Goal: Task Accomplishment & Management: Complete application form

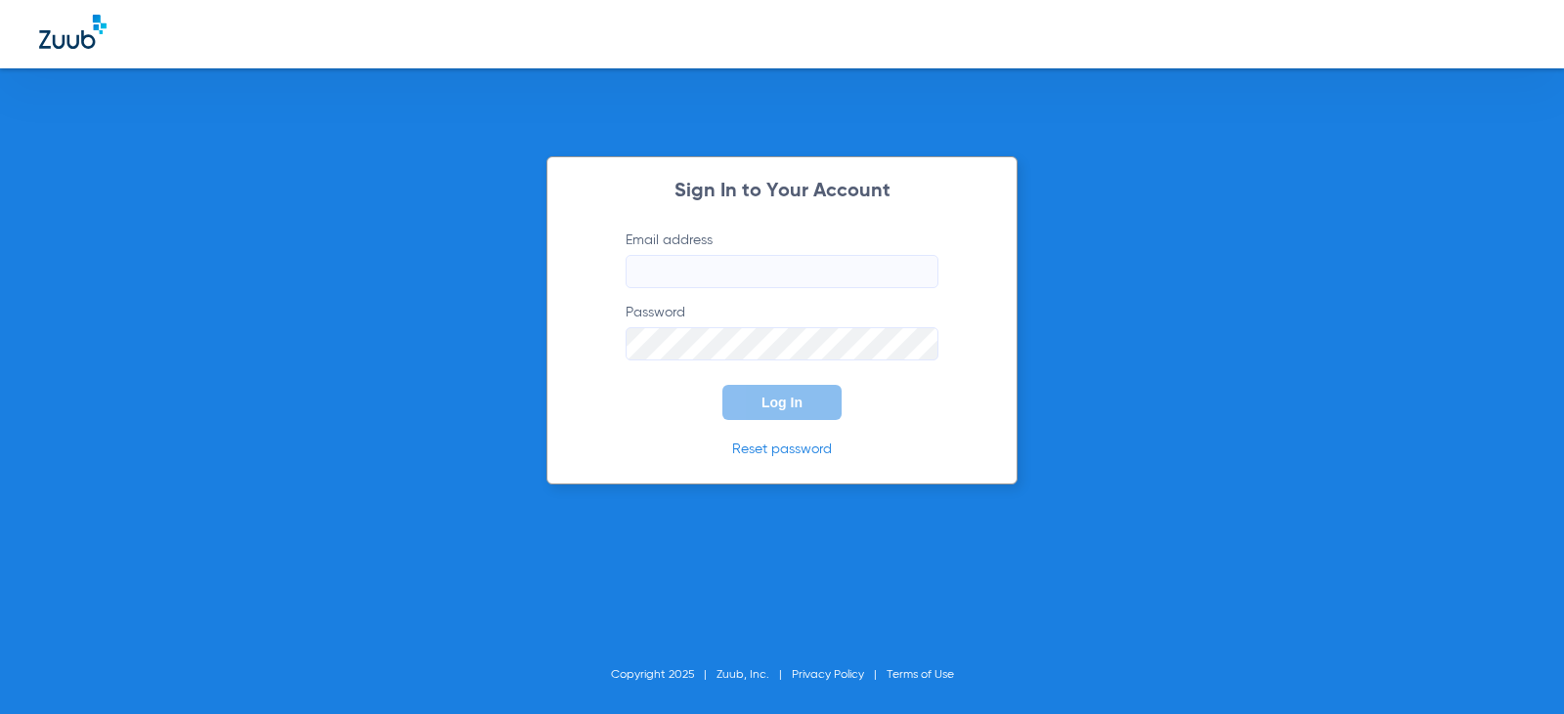
type input "[EMAIL_ADDRESS][DOMAIN_NAME]"
click at [827, 413] on button "Log In" at bounding box center [781, 402] width 119 height 35
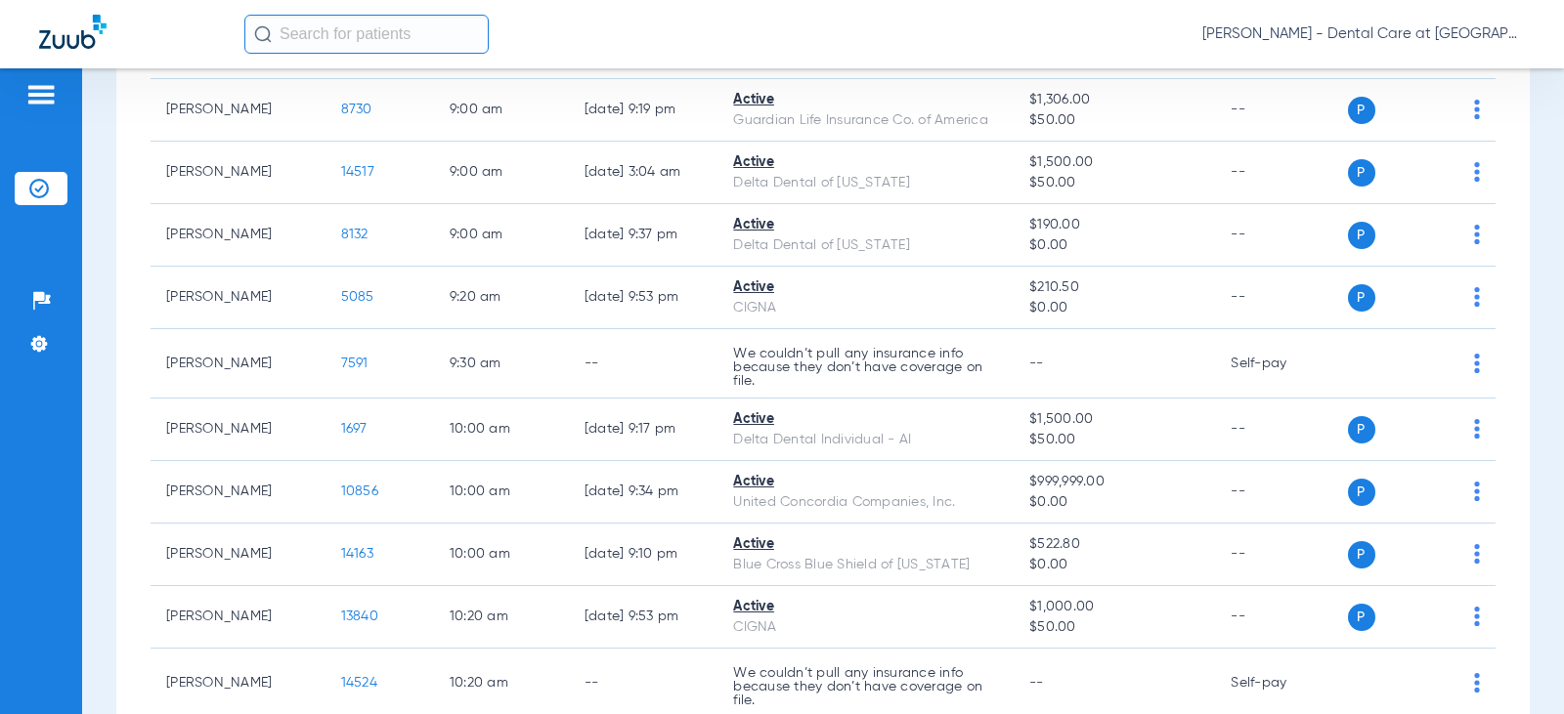
scroll to position [782, 0]
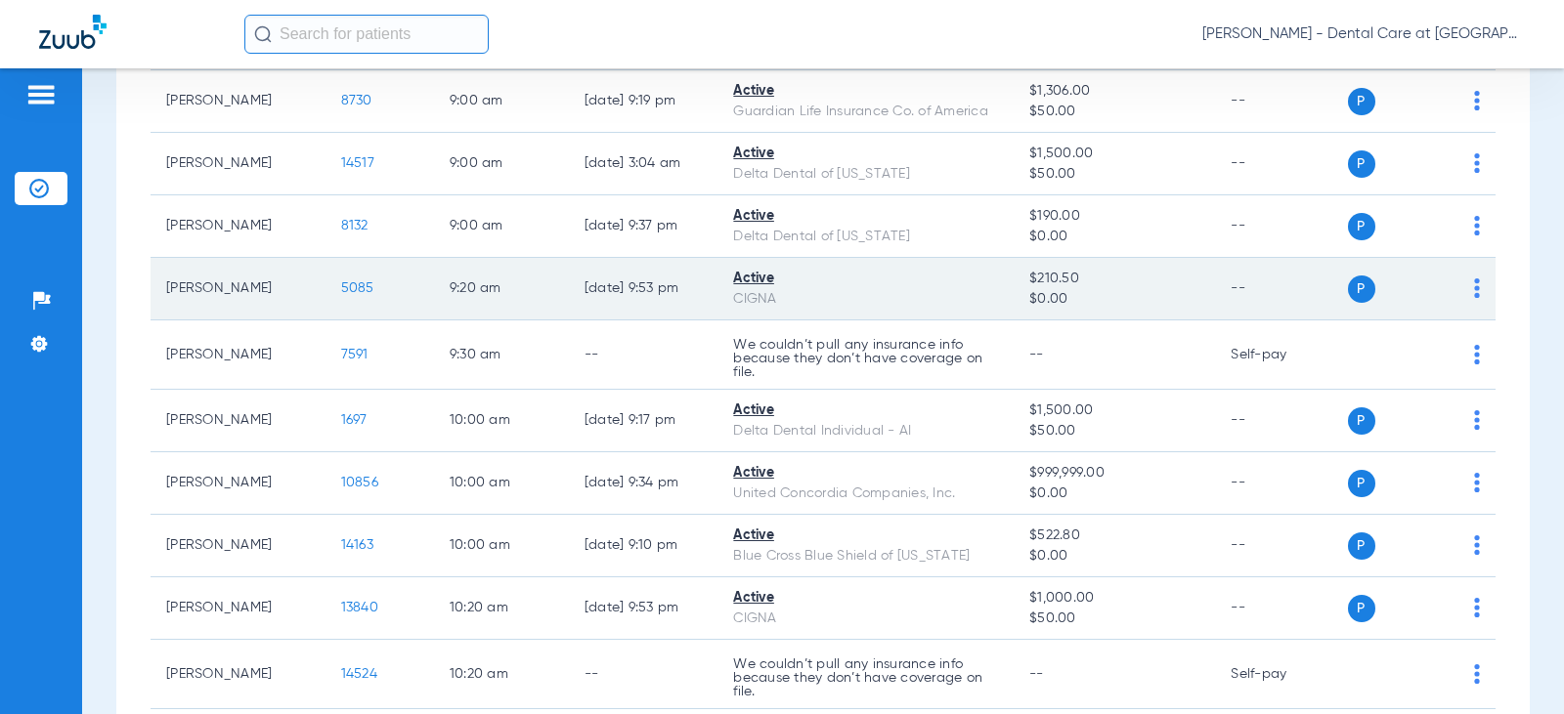
click at [627, 274] on td "[DATE] 9:53 PM" at bounding box center [644, 289] width 150 height 63
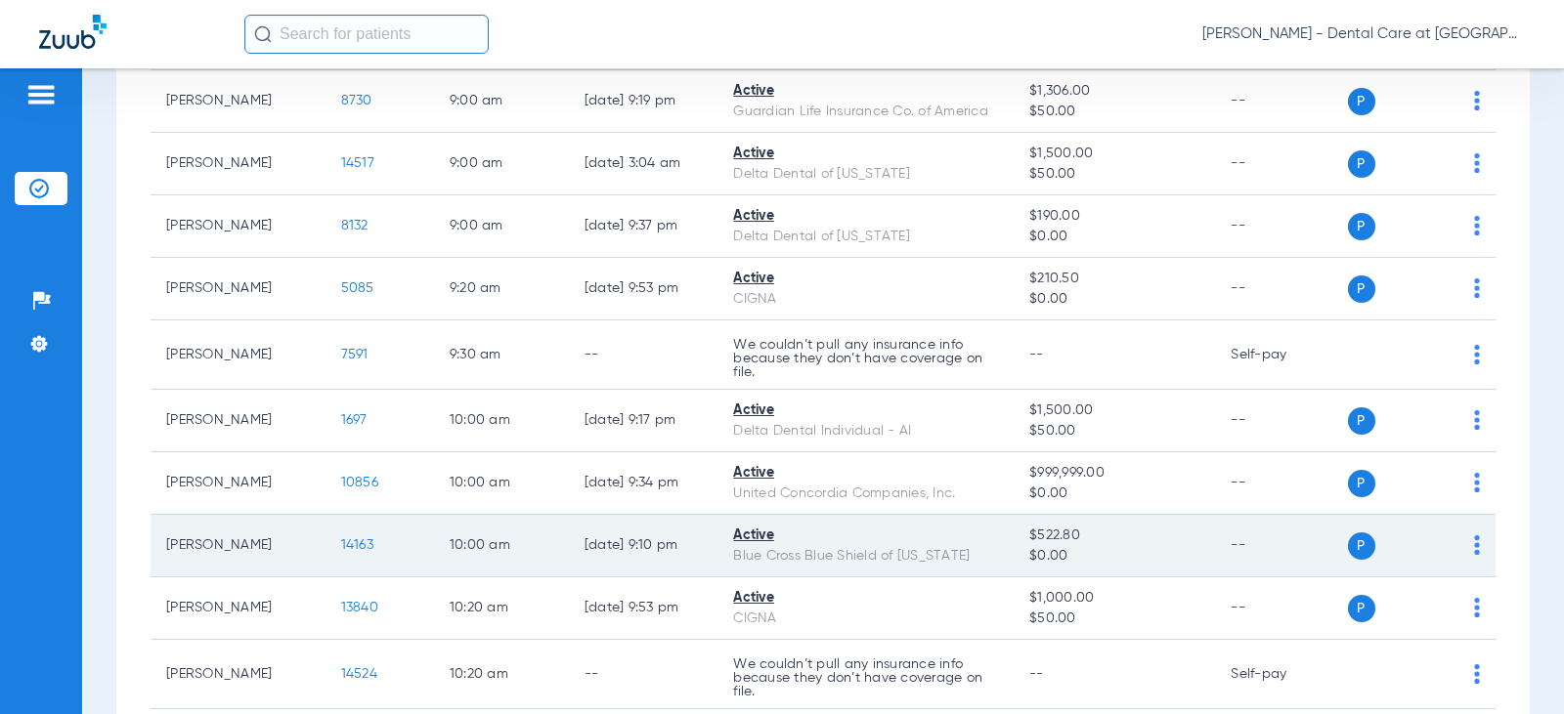
click at [569, 553] on td "[DATE] 9:10 PM" at bounding box center [644, 546] width 150 height 63
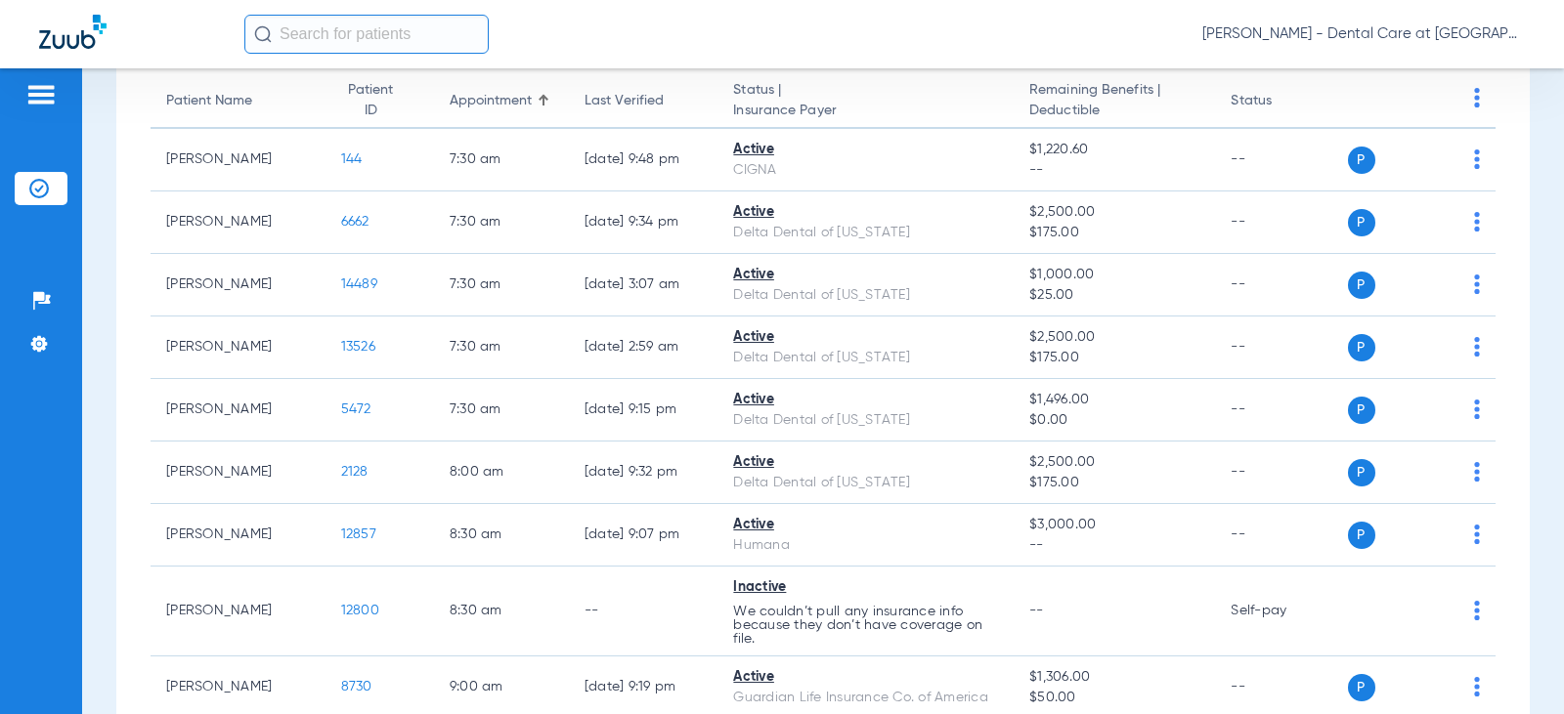
scroll to position [0, 0]
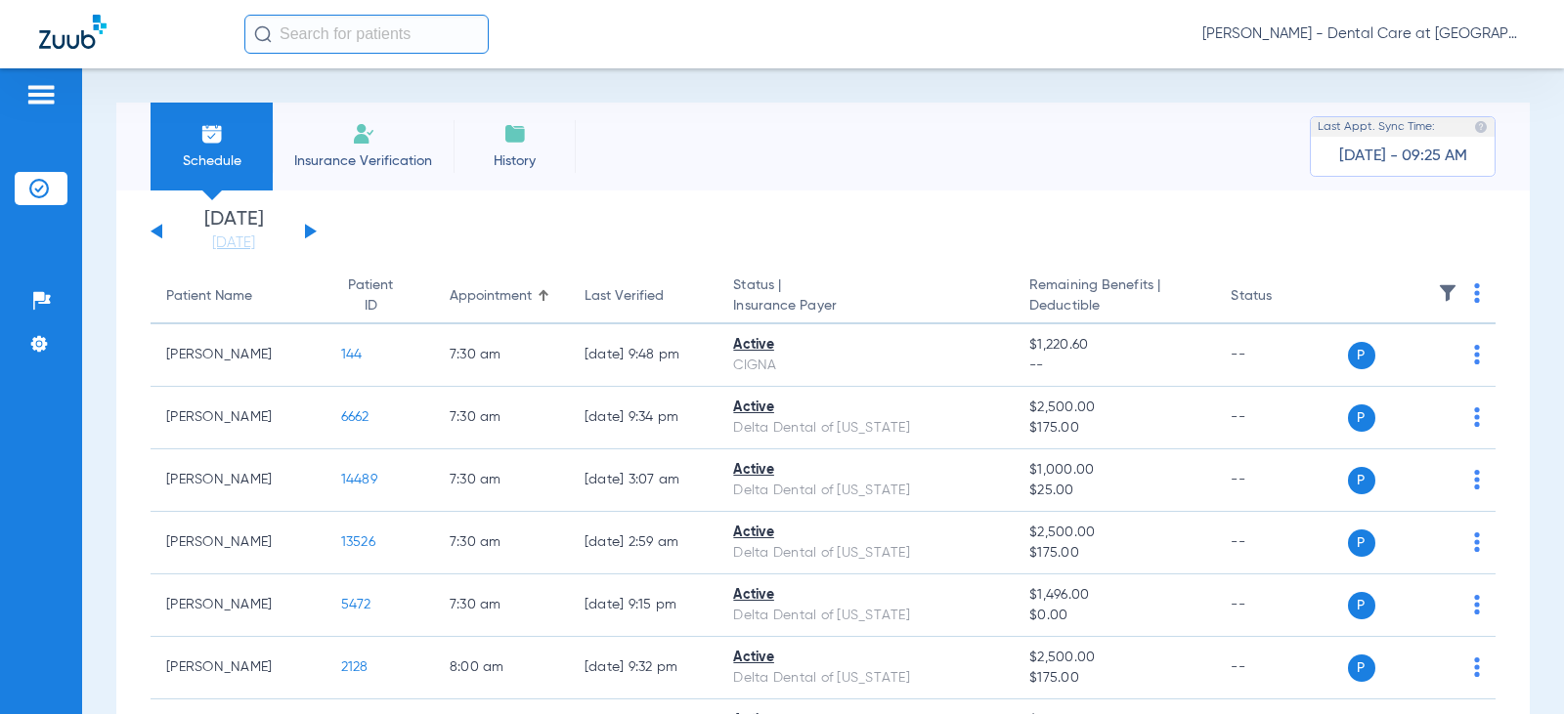
click at [350, 151] on span "Insurance Verification" at bounding box center [362, 161] width 151 height 20
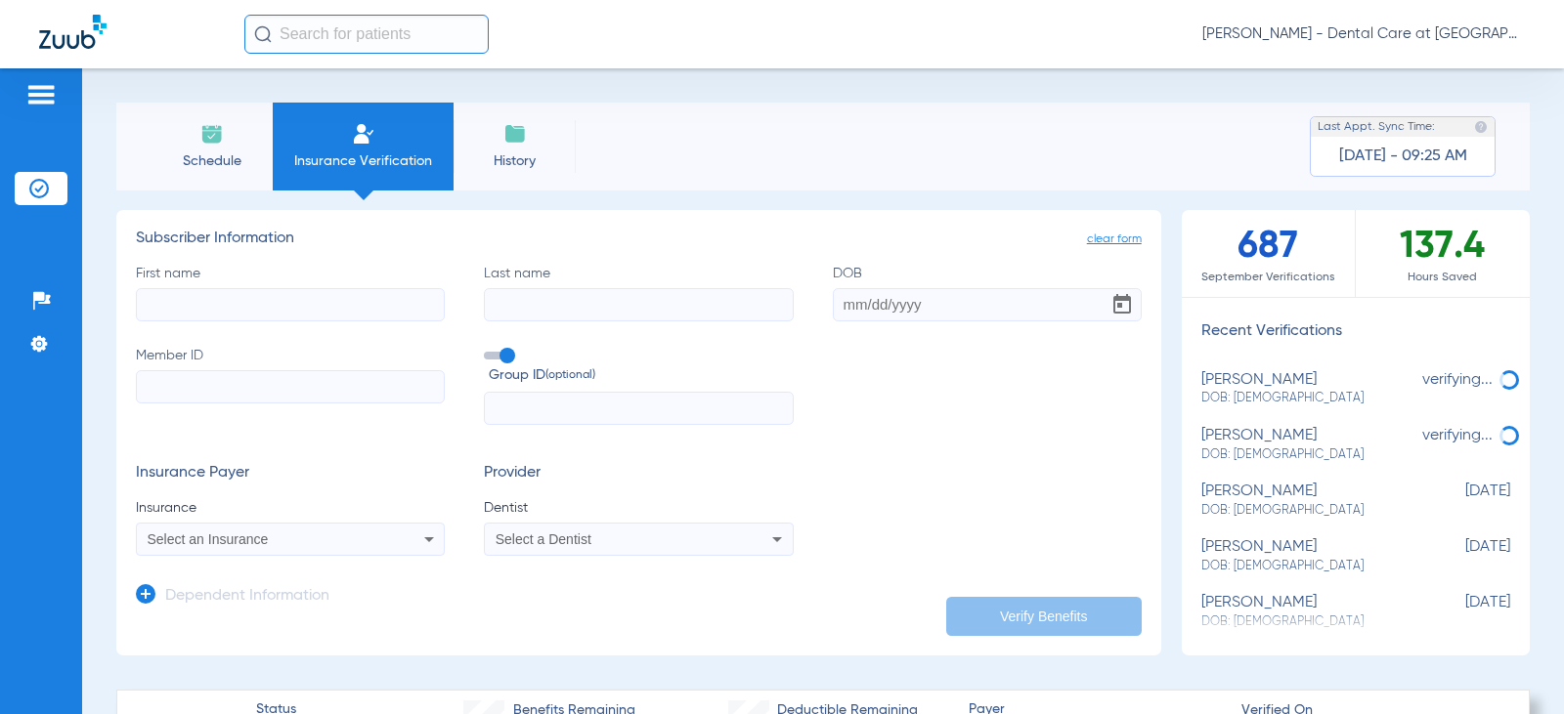
click at [277, 311] on input "First name" at bounding box center [290, 304] width 309 height 33
type input "[PERSON_NAME]"
click at [881, 303] on input "DOB" at bounding box center [987, 304] width 309 height 33
type input "[DATE]"
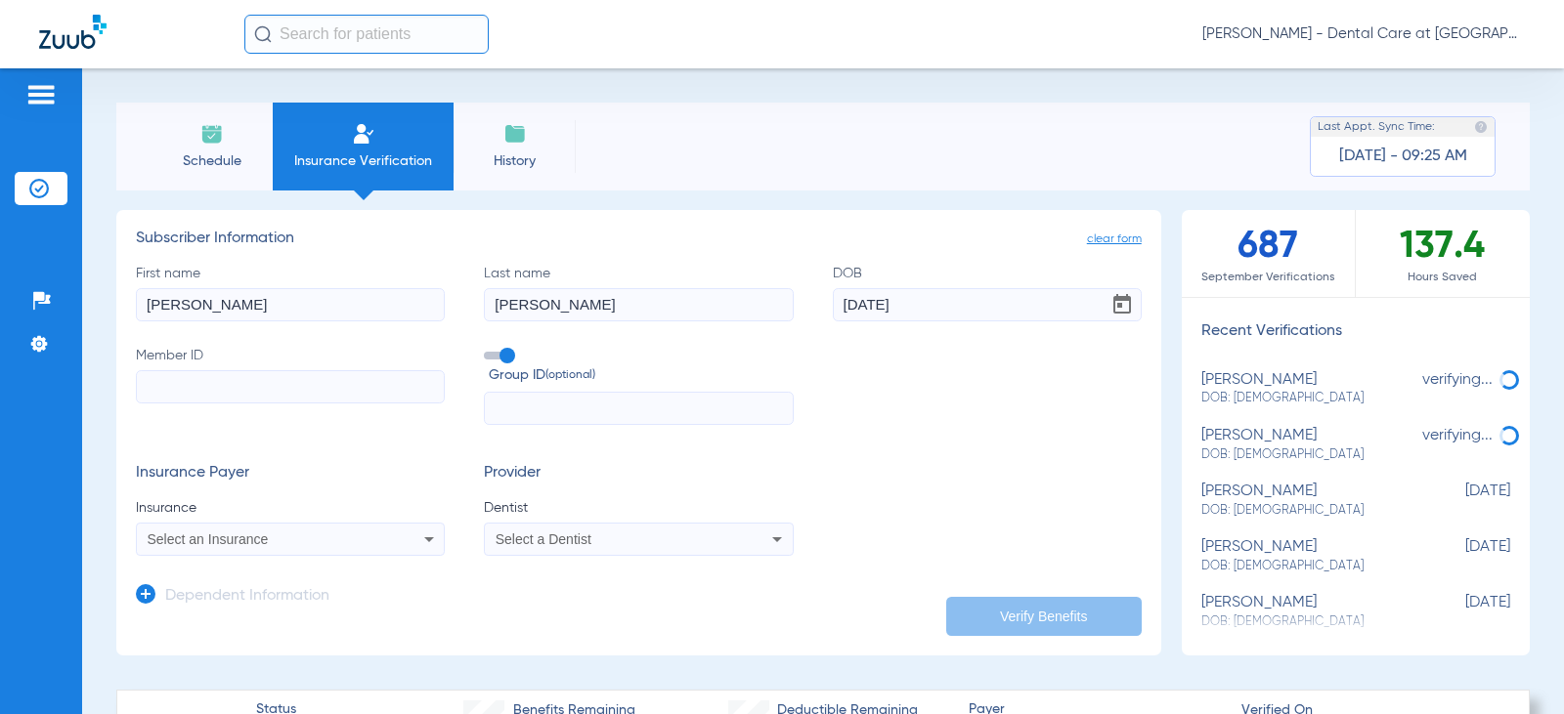
click at [280, 359] on label "Member ID" at bounding box center [290, 386] width 309 height 80
click at [280, 370] on input "Member ID" at bounding box center [290, 386] width 309 height 33
click at [184, 388] on input "Member ID Required" at bounding box center [290, 386] width 309 height 33
paste input "UNA515M94390"
type input "UNA515M94390"
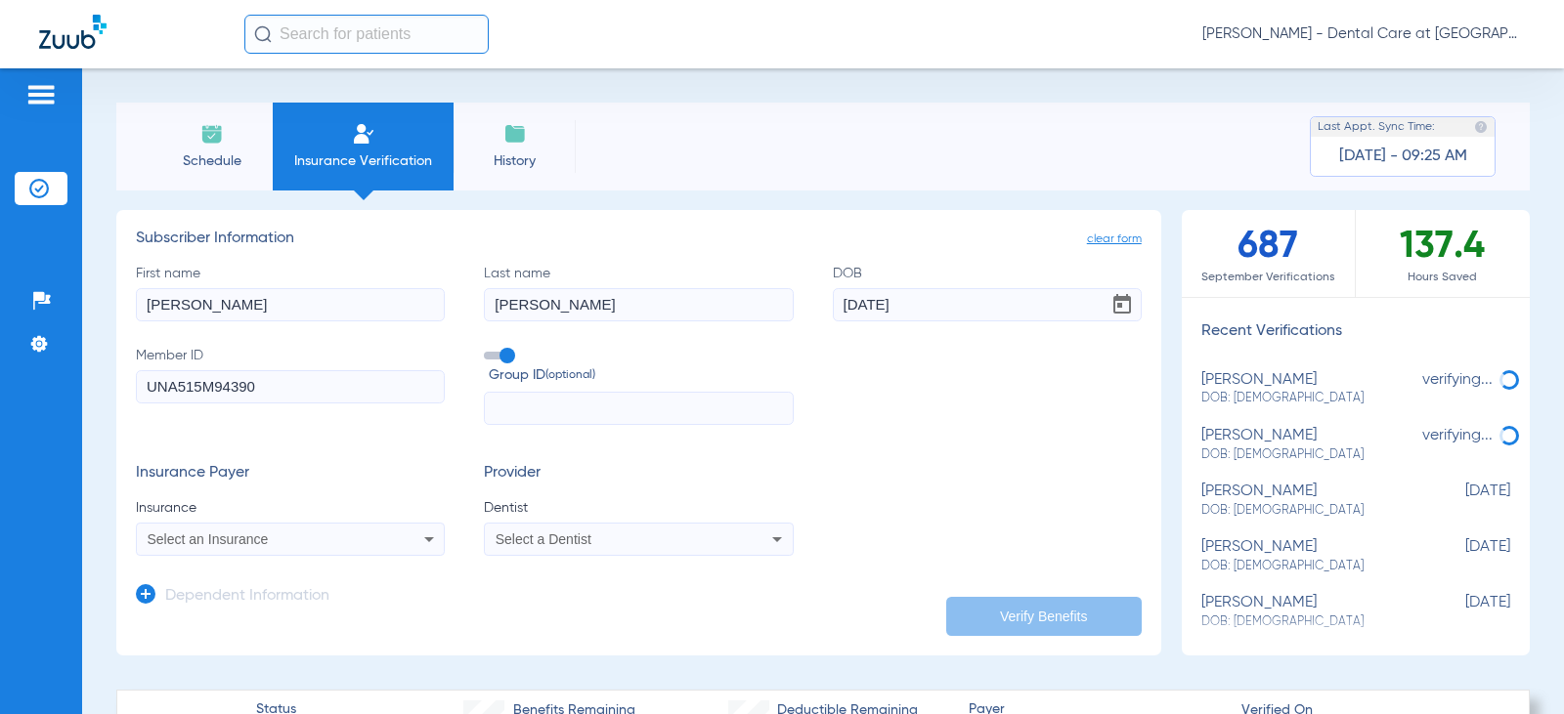
click at [530, 399] on input "text" at bounding box center [638, 408] width 309 height 33
click at [304, 552] on mat-select "Select an Insurance" at bounding box center [290, 539] width 309 height 33
click at [337, 532] on div "Select an Insurance" at bounding box center [290, 539] width 307 height 23
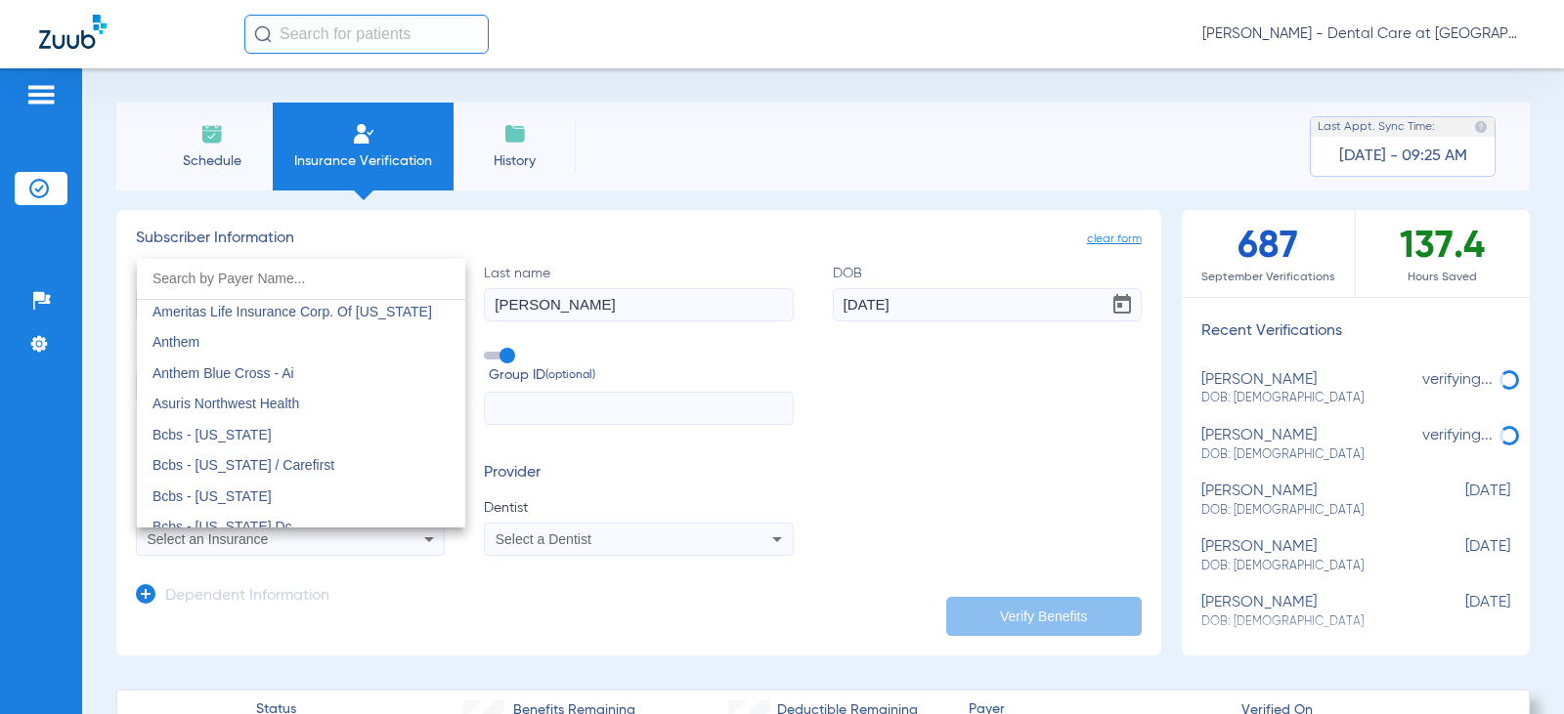
scroll to position [782, 0]
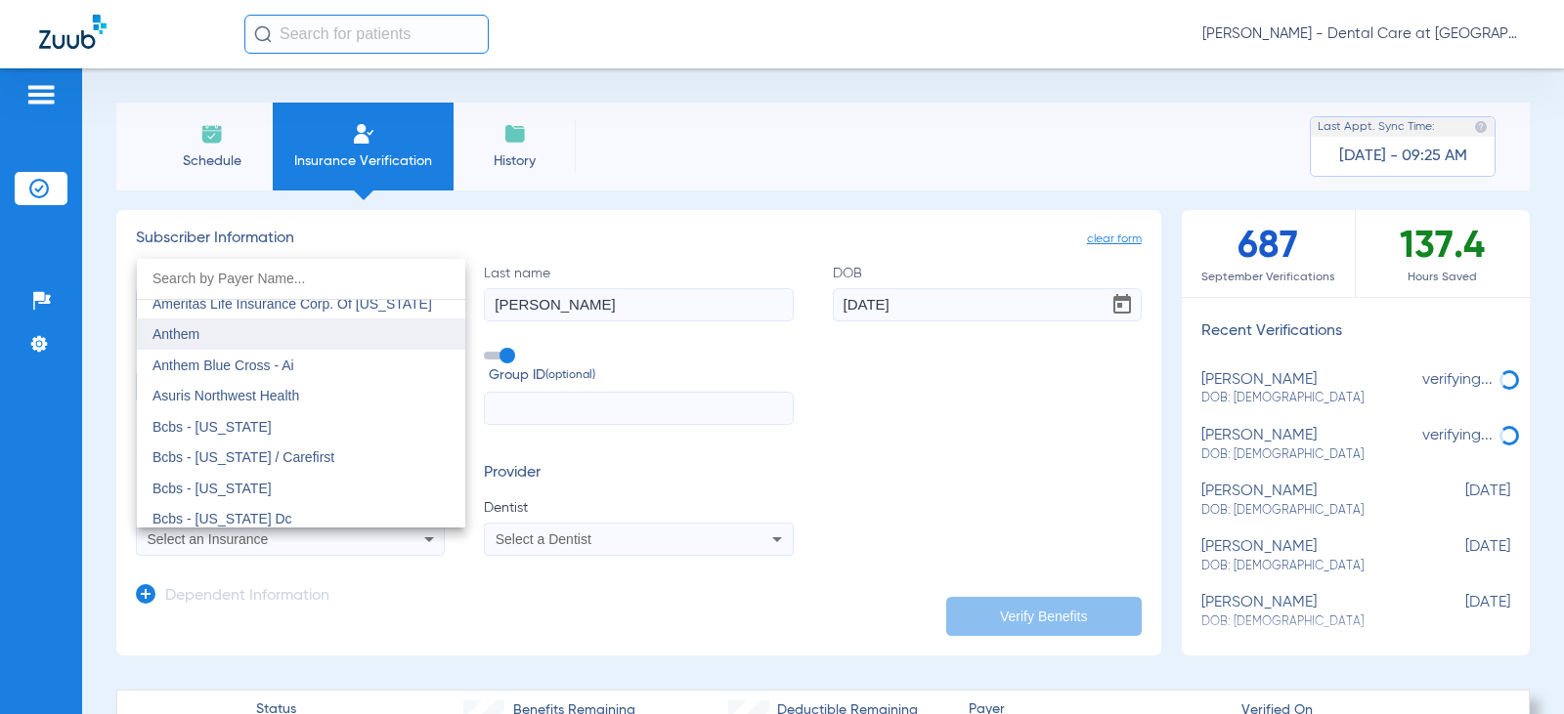
click at [202, 339] on mat-option "Anthem" at bounding box center [301, 334] width 328 height 31
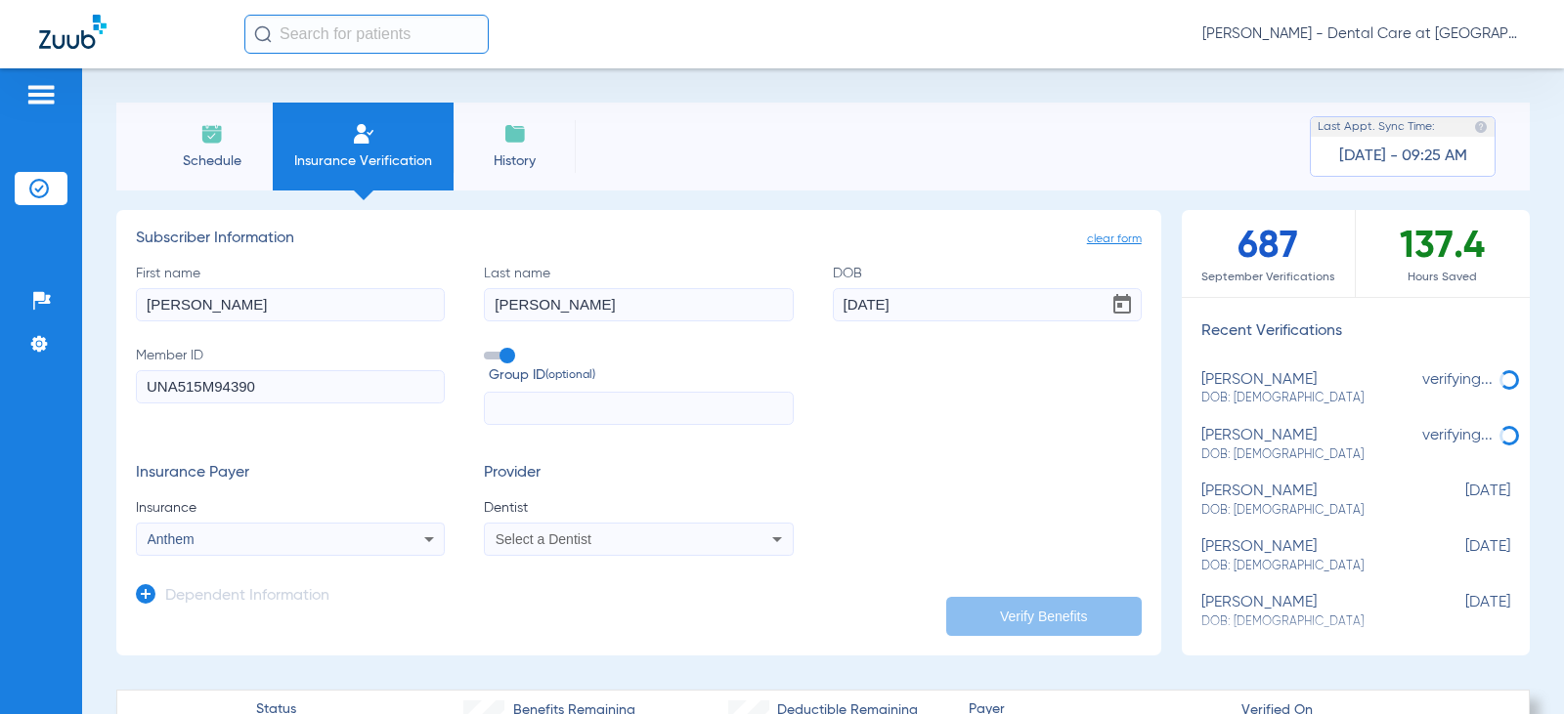
click at [614, 535] on div "Select a Dentist" at bounding box center [610, 540] width 230 height 14
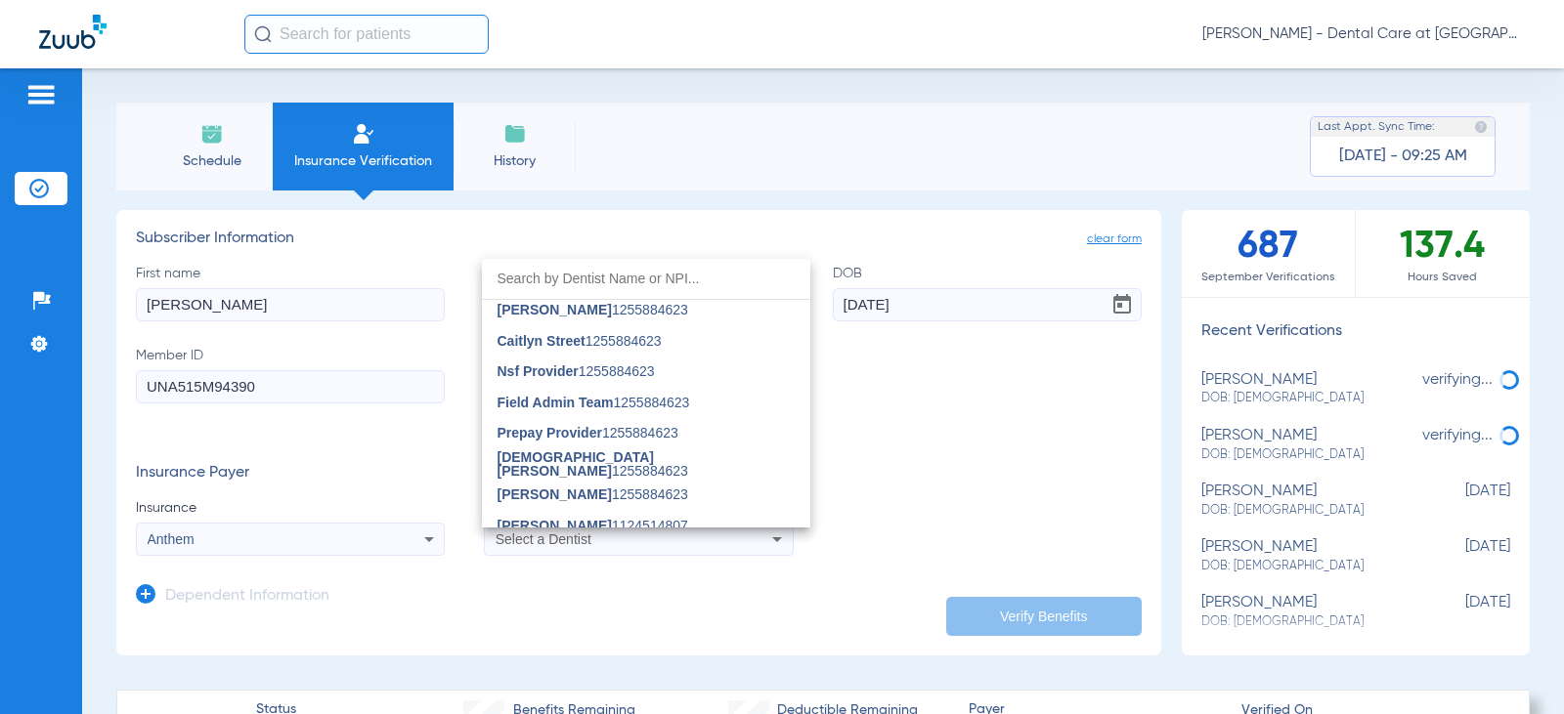
scroll to position [489, 0]
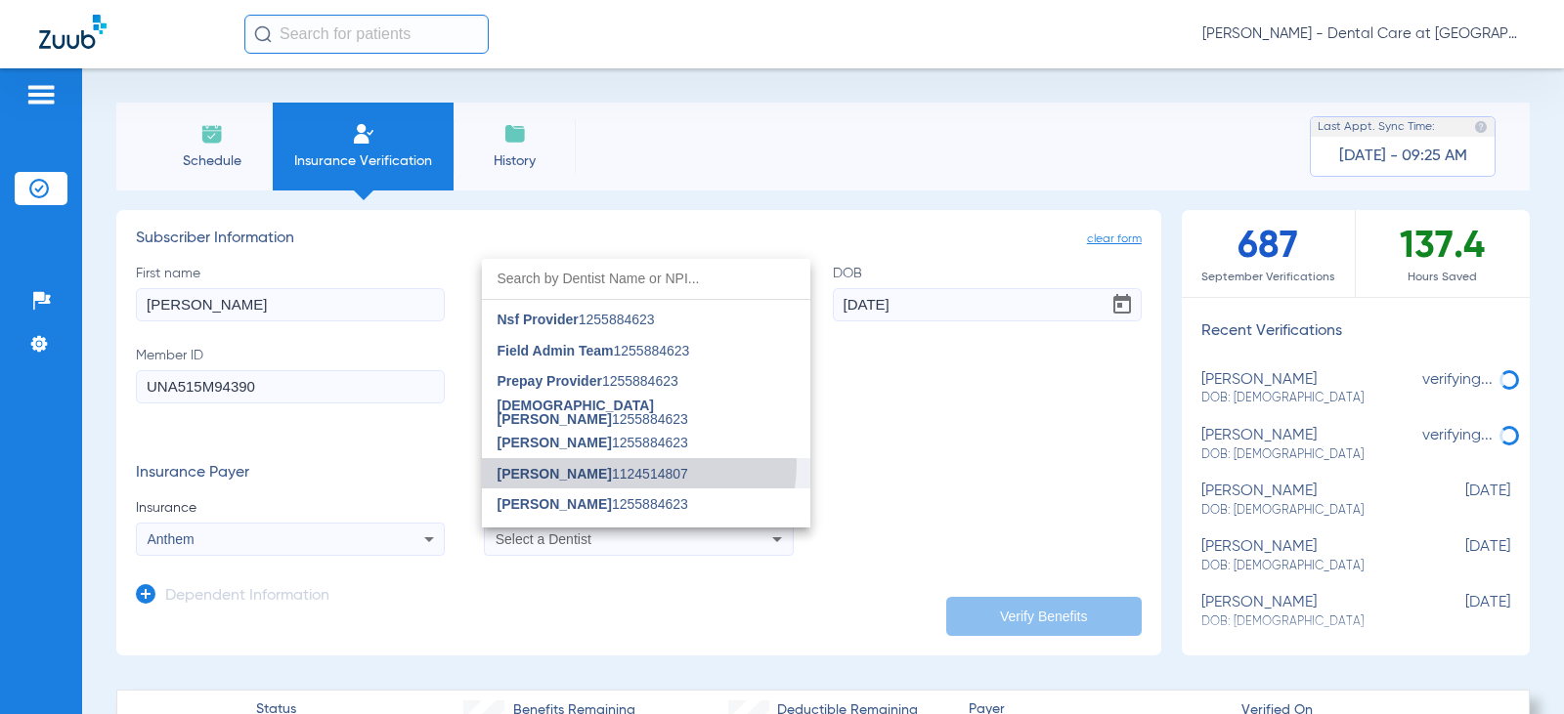
click at [606, 462] on mat-option "[PERSON_NAME] 1124514807" at bounding box center [646, 473] width 328 height 31
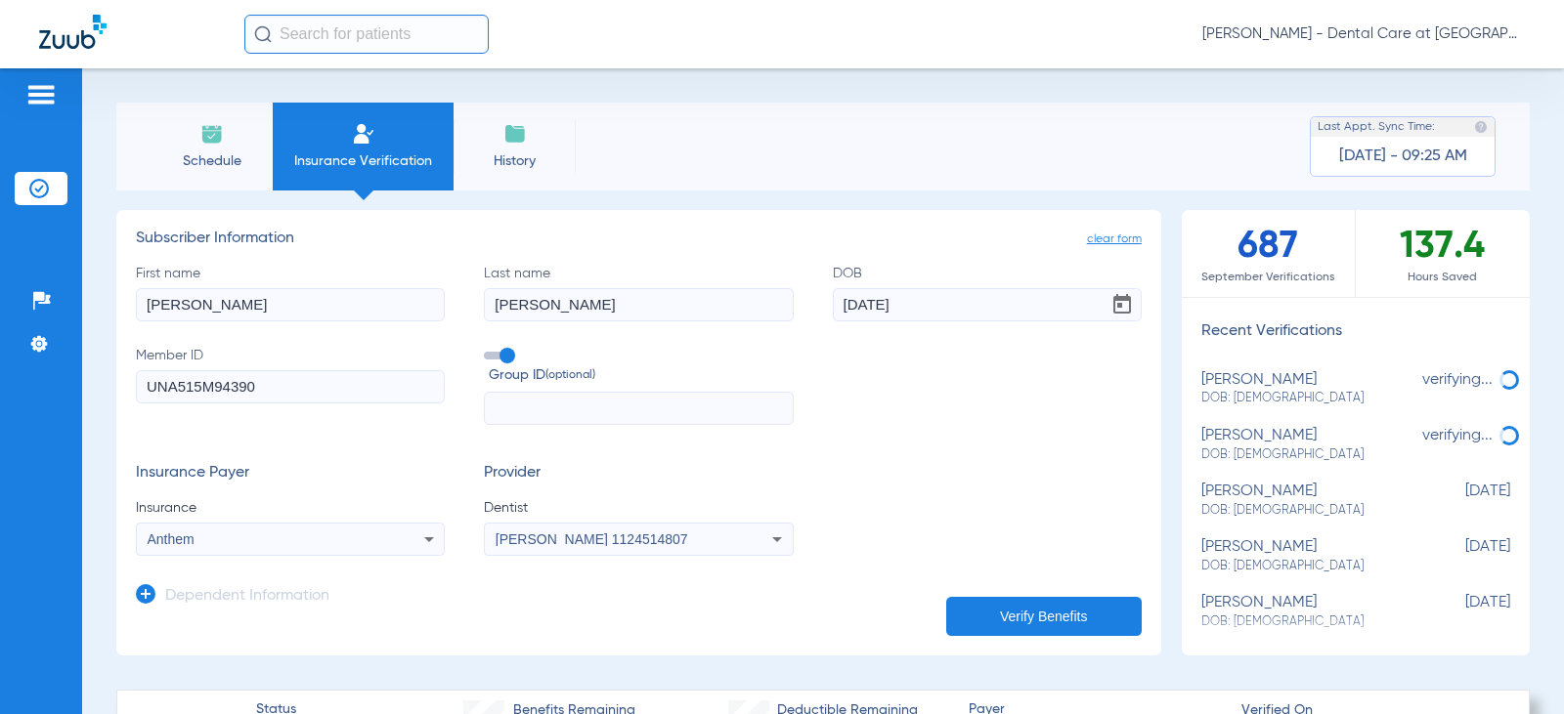
click at [688, 601] on app-dependent-form "Dependent Information" at bounding box center [639, 588] width 1006 height 65
click at [958, 605] on button "Verify Benefits" at bounding box center [1043, 616] width 195 height 39
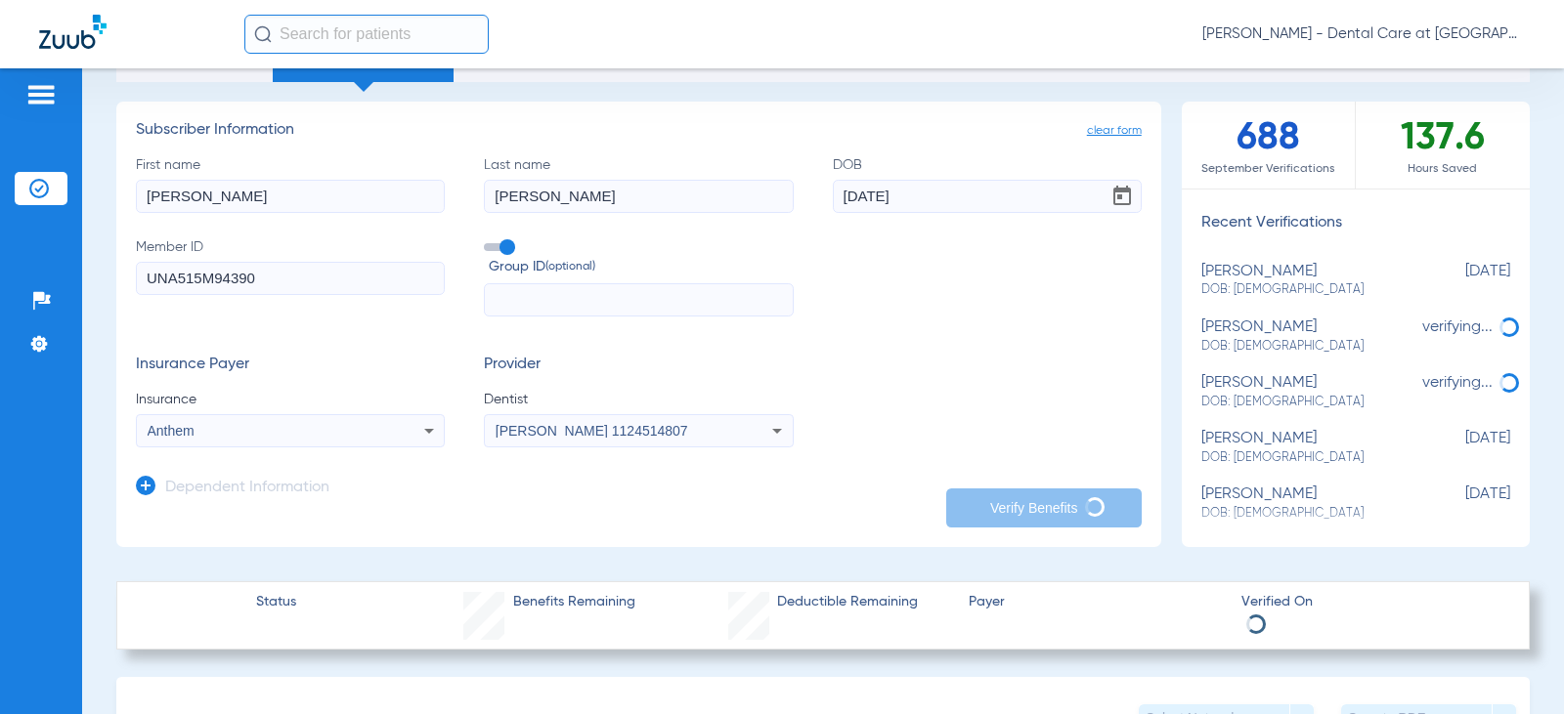
scroll to position [98, 0]
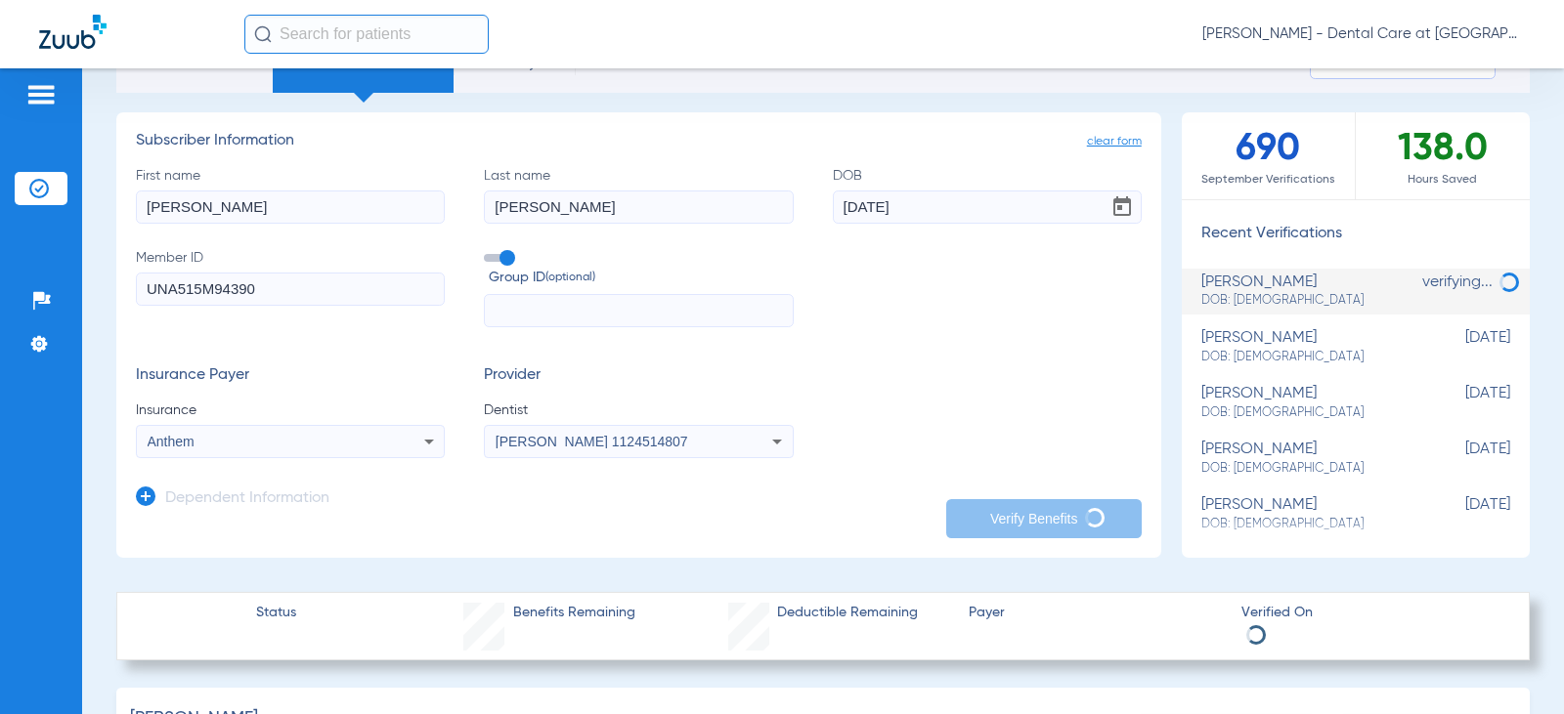
click at [1097, 381] on div "Insurance Payer Insurance Anthem Provider Dentist [PERSON_NAME] 1124514807" at bounding box center [639, 412] width 1006 height 92
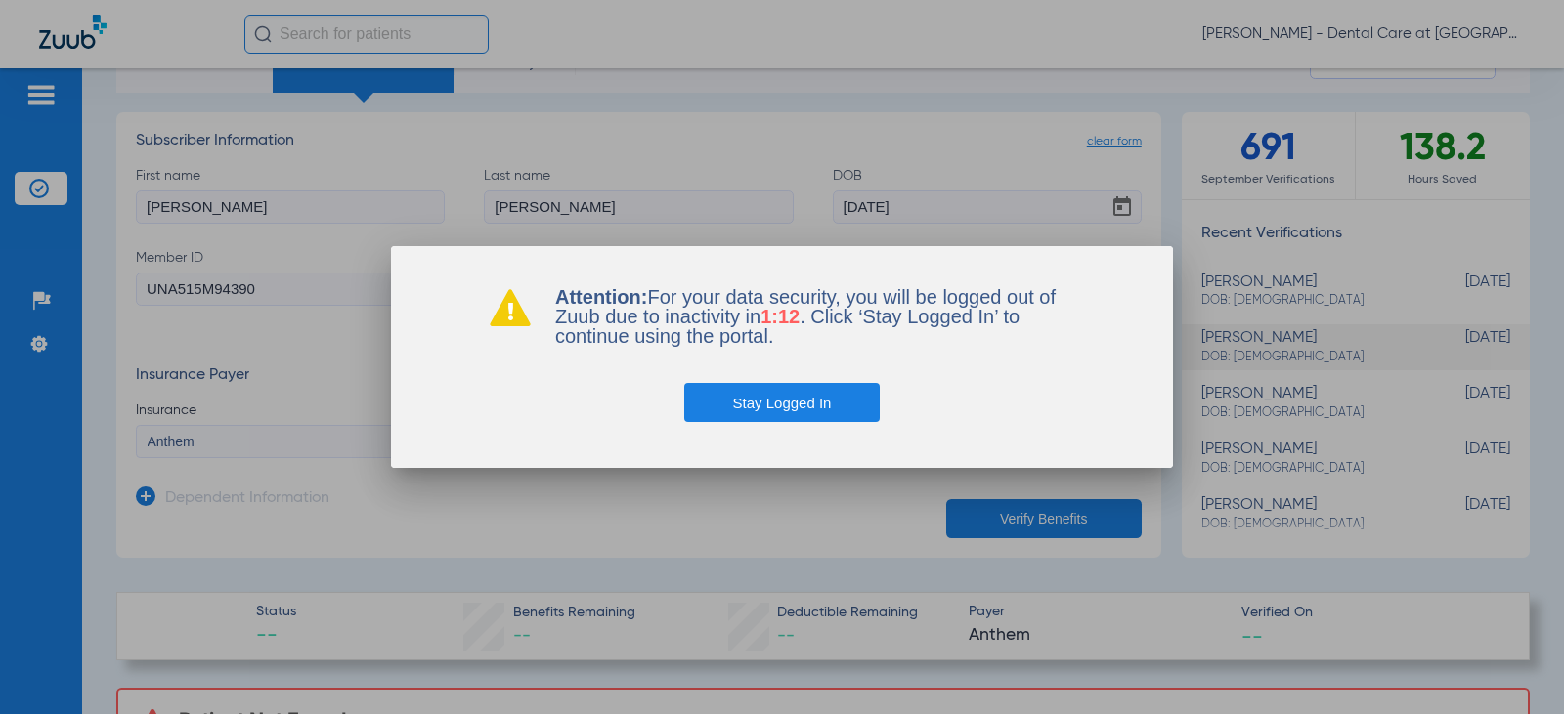
click at [862, 413] on button "Stay Logged In" at bounding box center [782, 402] width 196 height 39
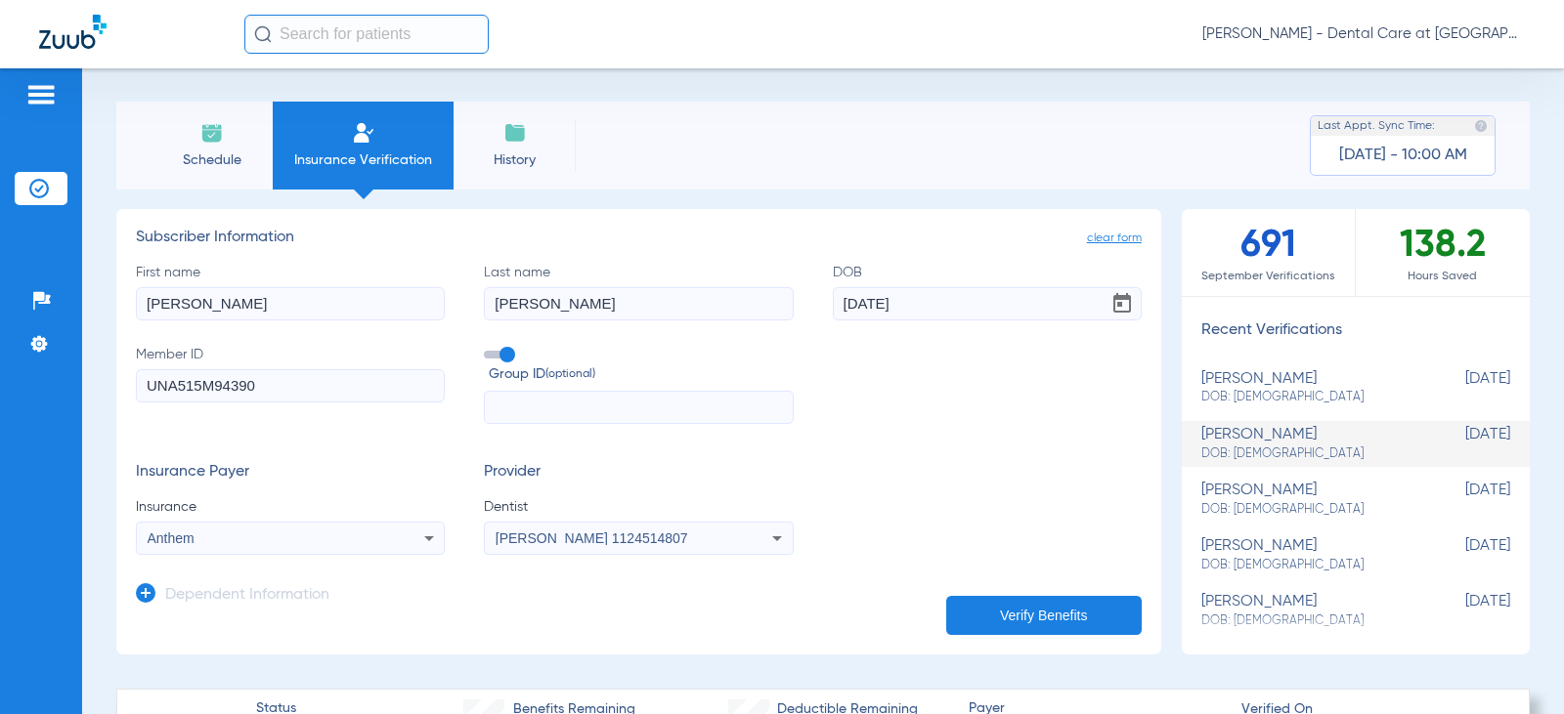
scroll to position [0, 0]
click at [229, 162] on span "Schedule" at bounding box center [211, 161] width 93 height 20
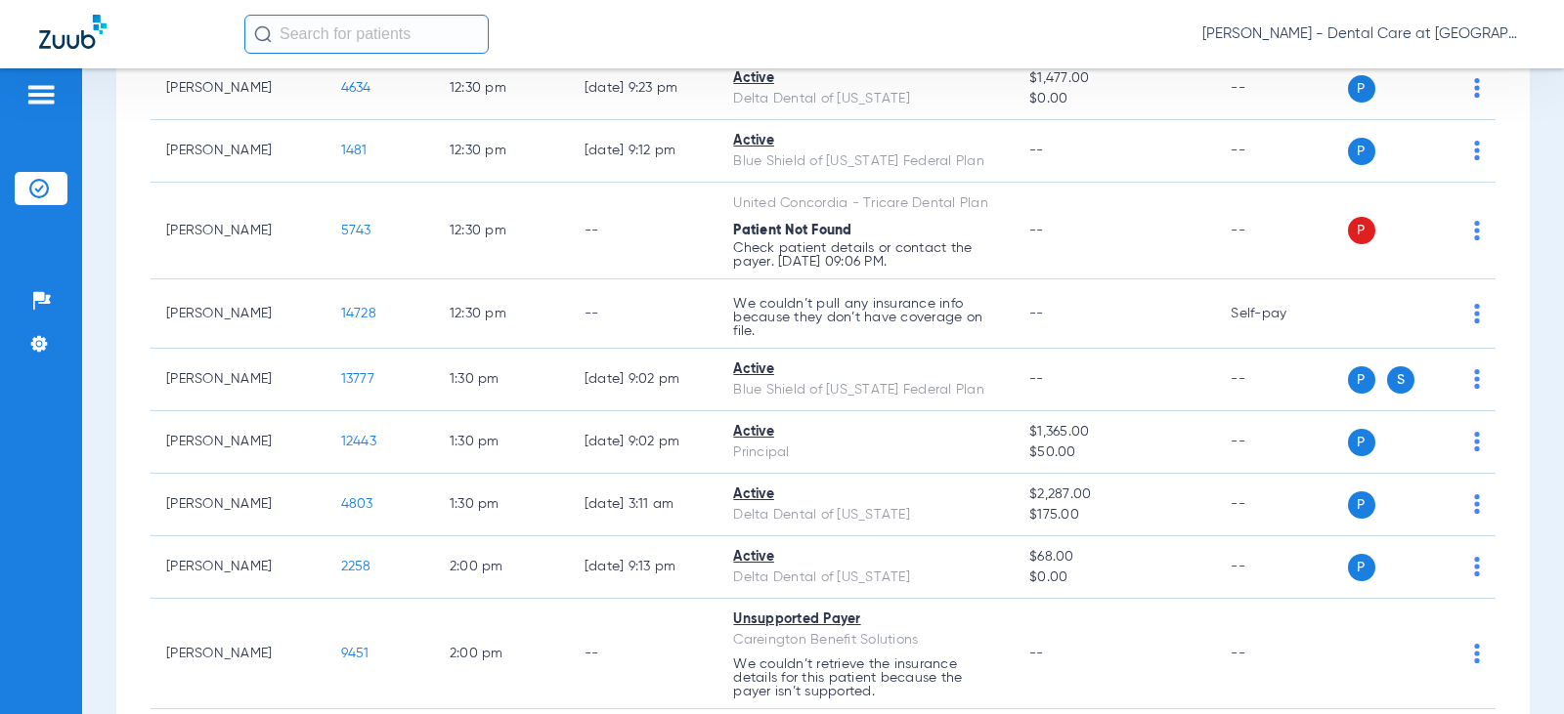
scroll to position [1954, 0]
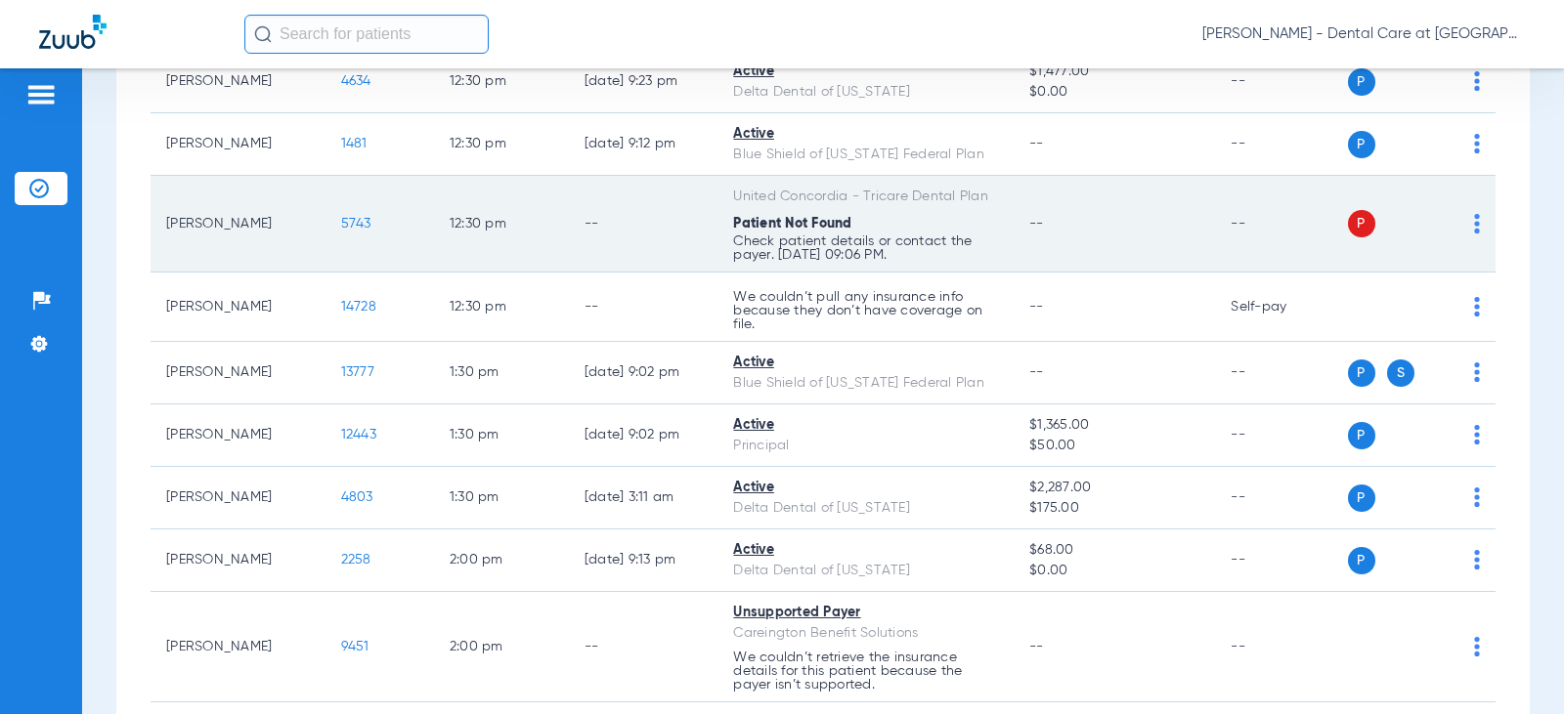
click at [501, 222] on td "12:30 PM" at bounding box center [501, 224] width 135 height 97
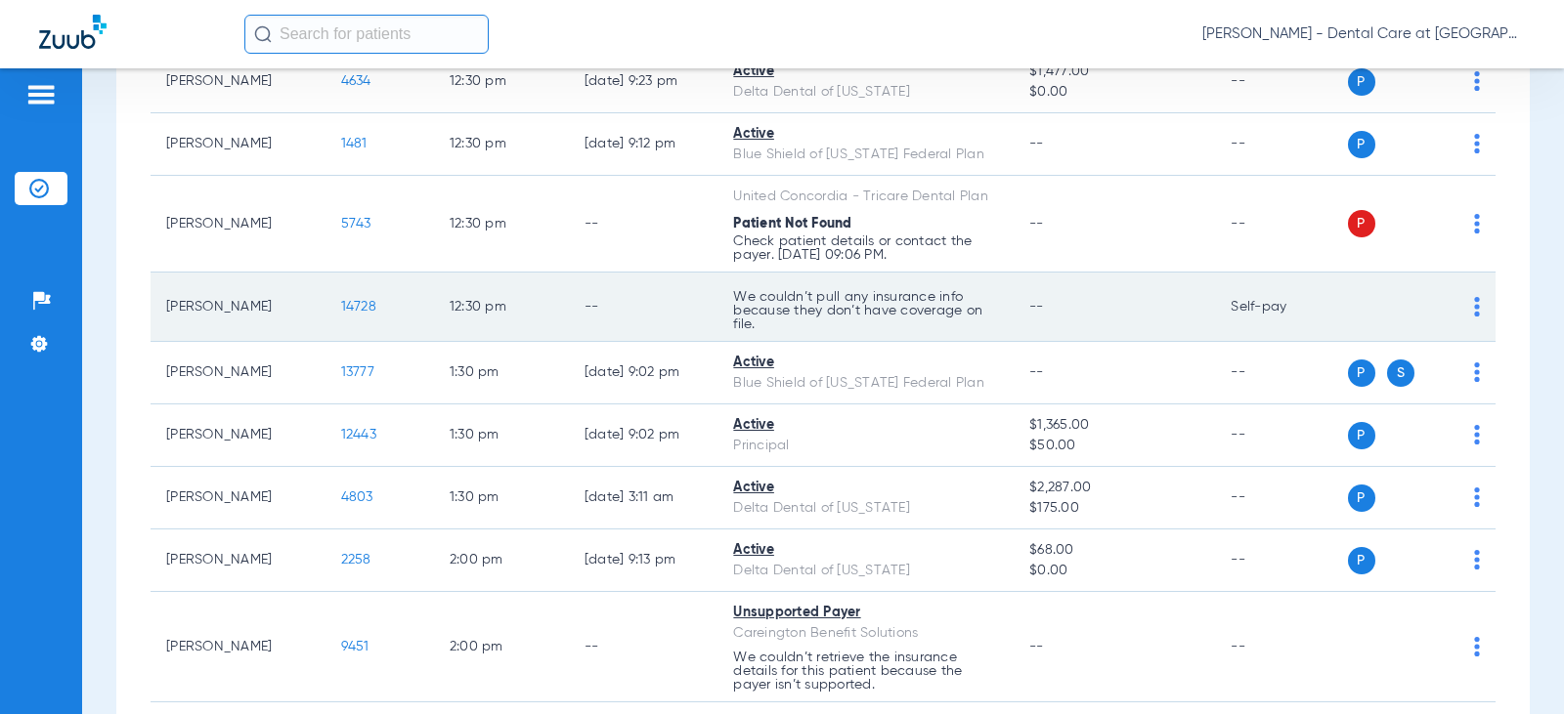
click at [656, 283] on td "--" at bounding box center [644, 307] width 150 height 69
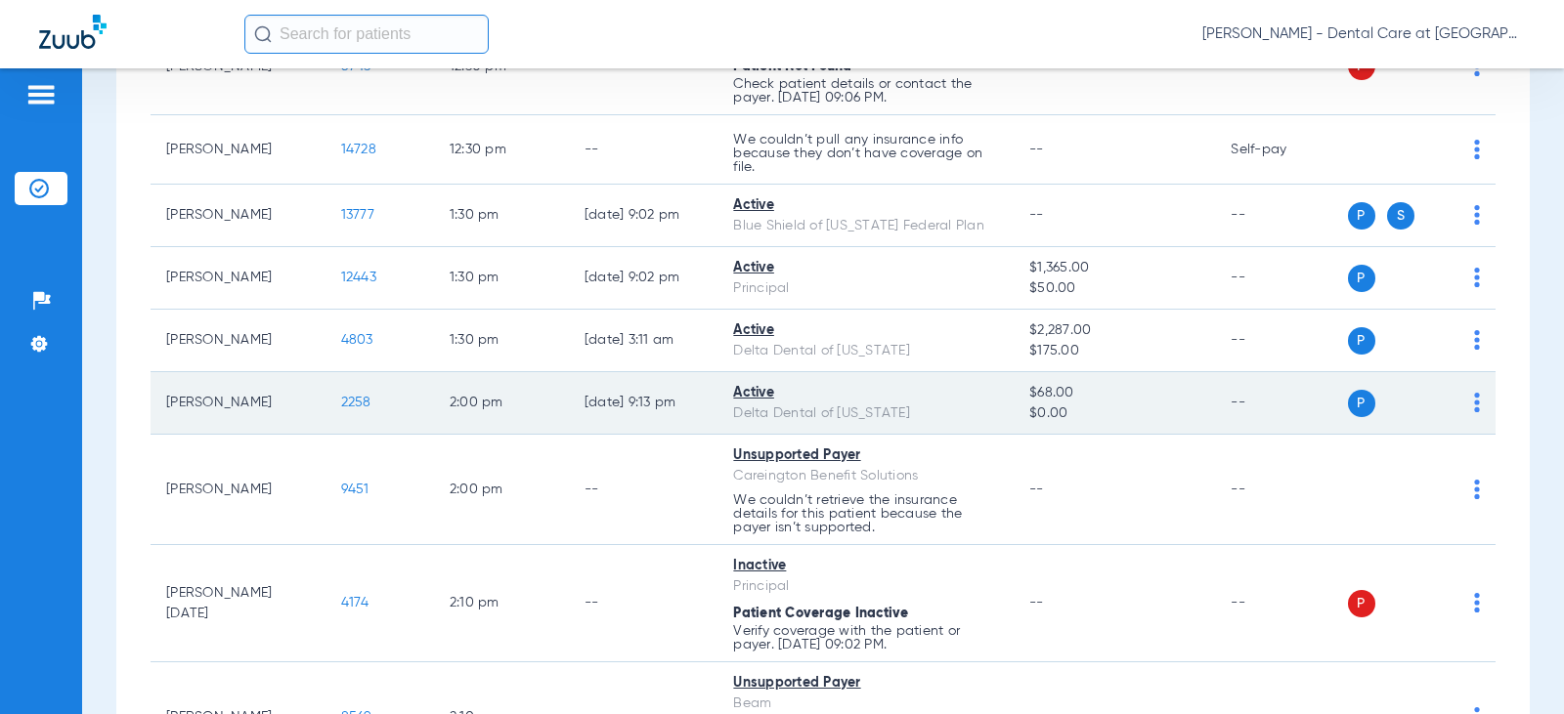
scroll to position [2150, 0]
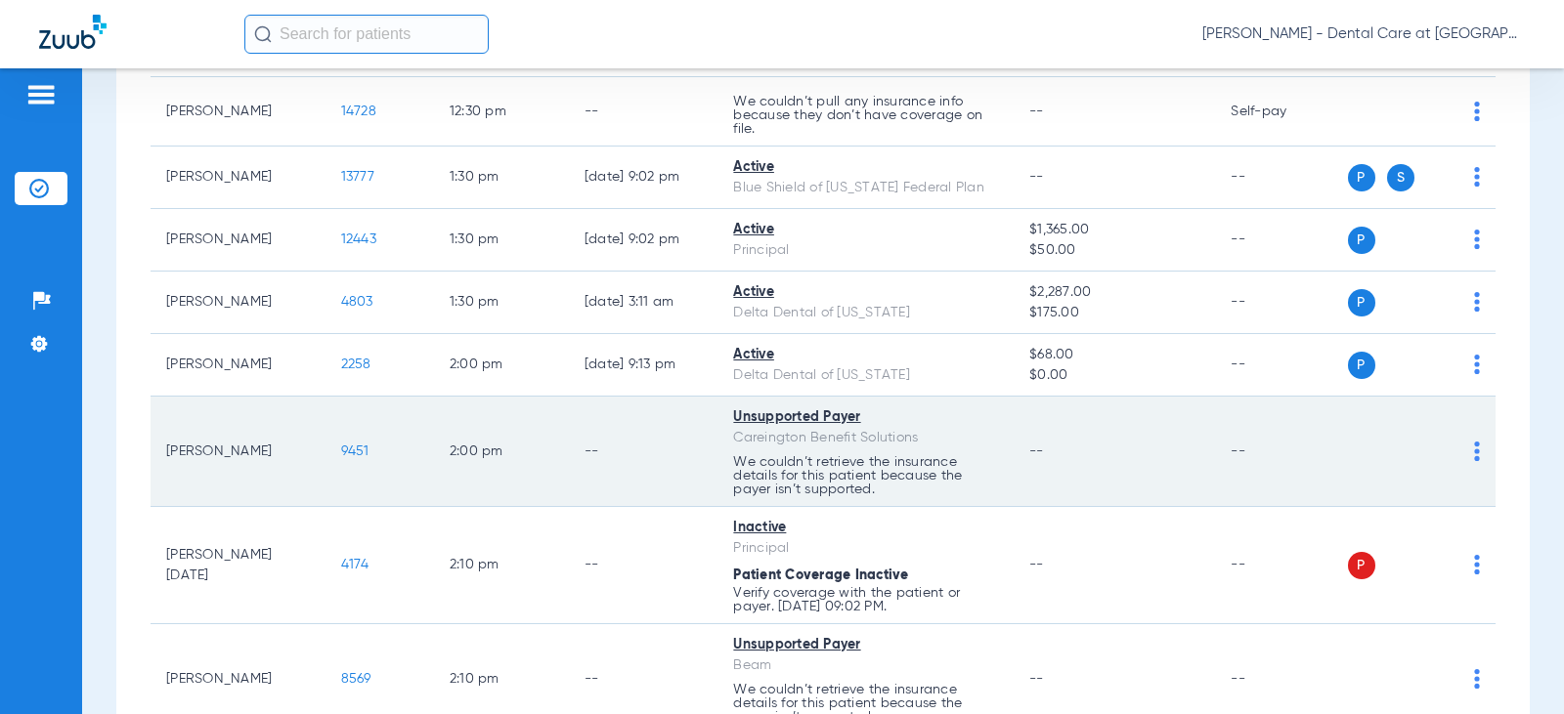
click at [355, 456] on td "9451" at bounding box center [379, 452] width 108 height 110
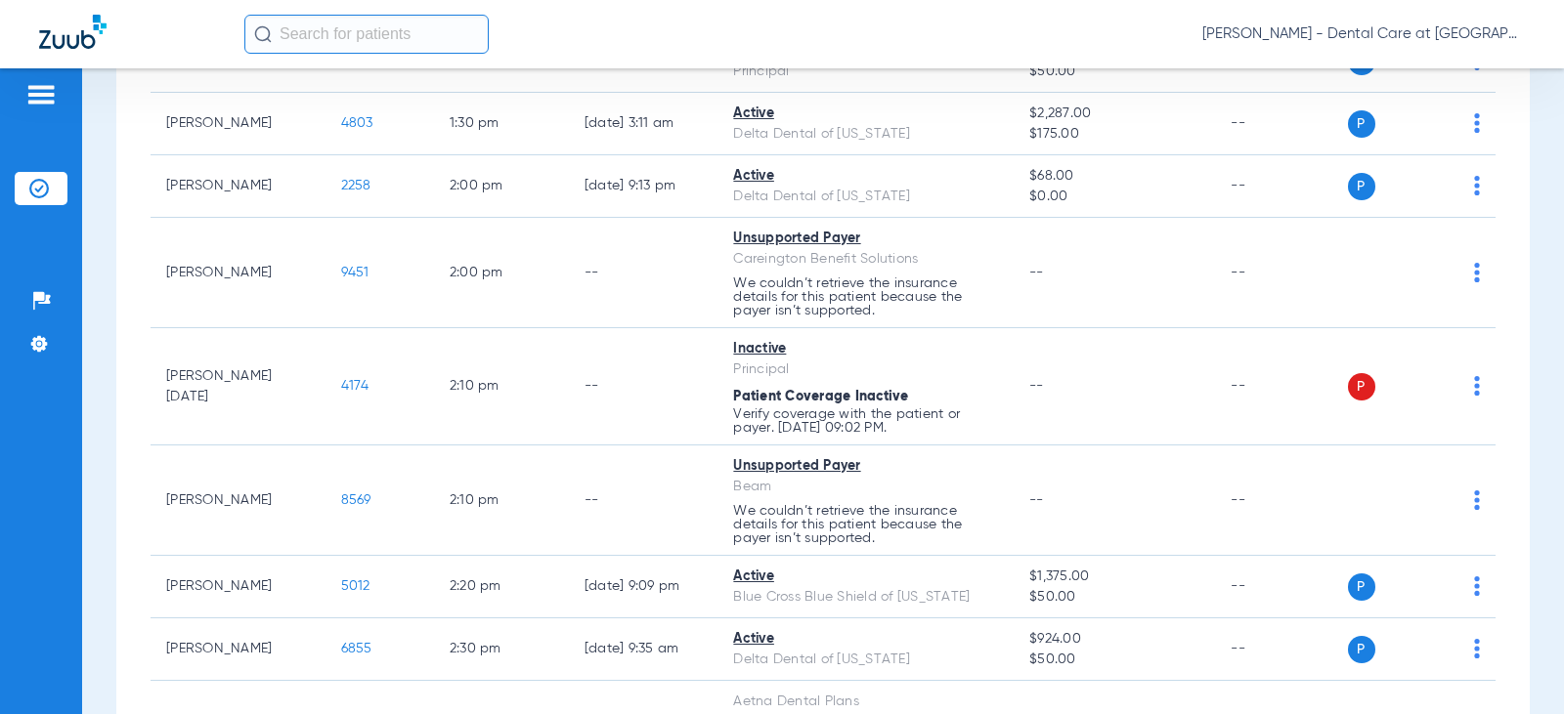
scroll to position [2345, 0]
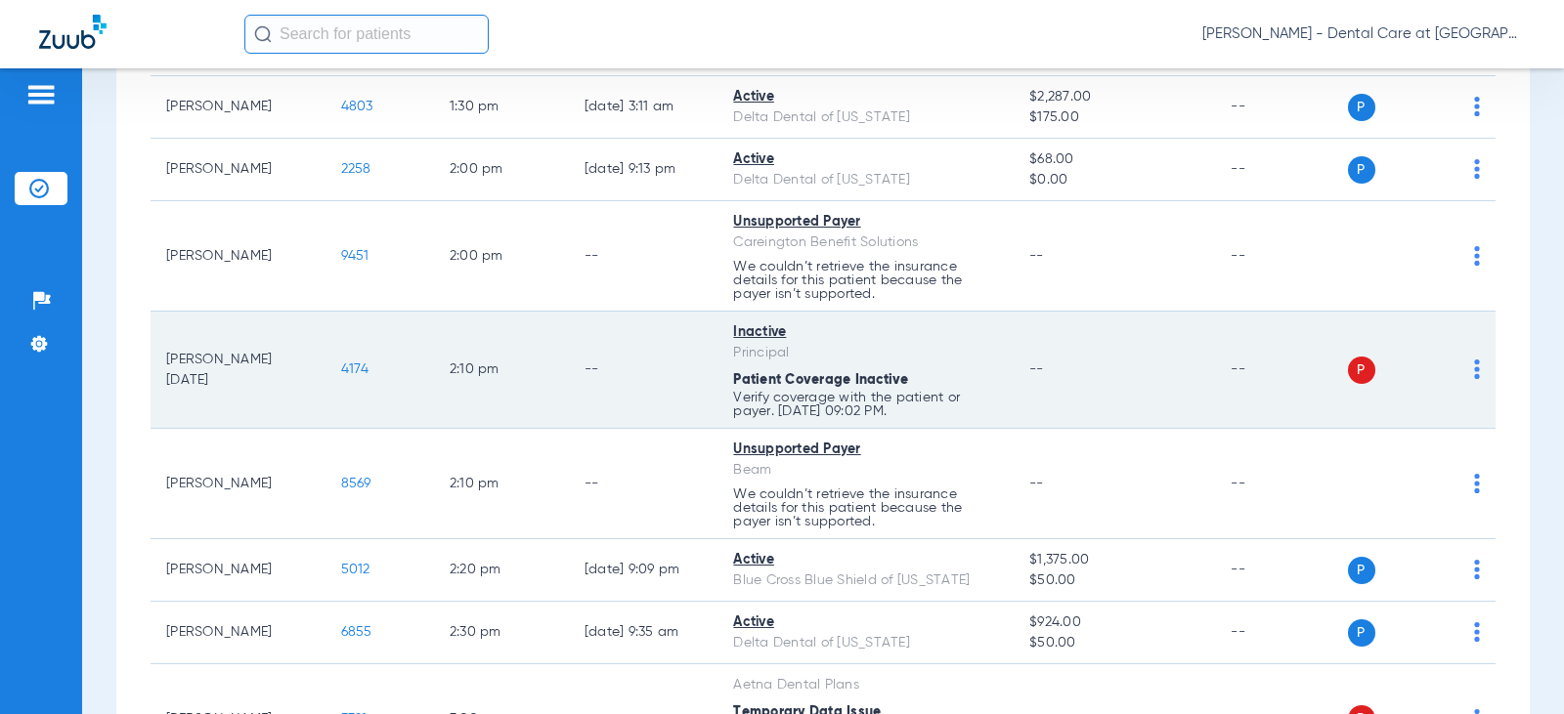
click at [548, 328] on td "2:10 PM" at bounding box center [501, 370] width 135 height 117
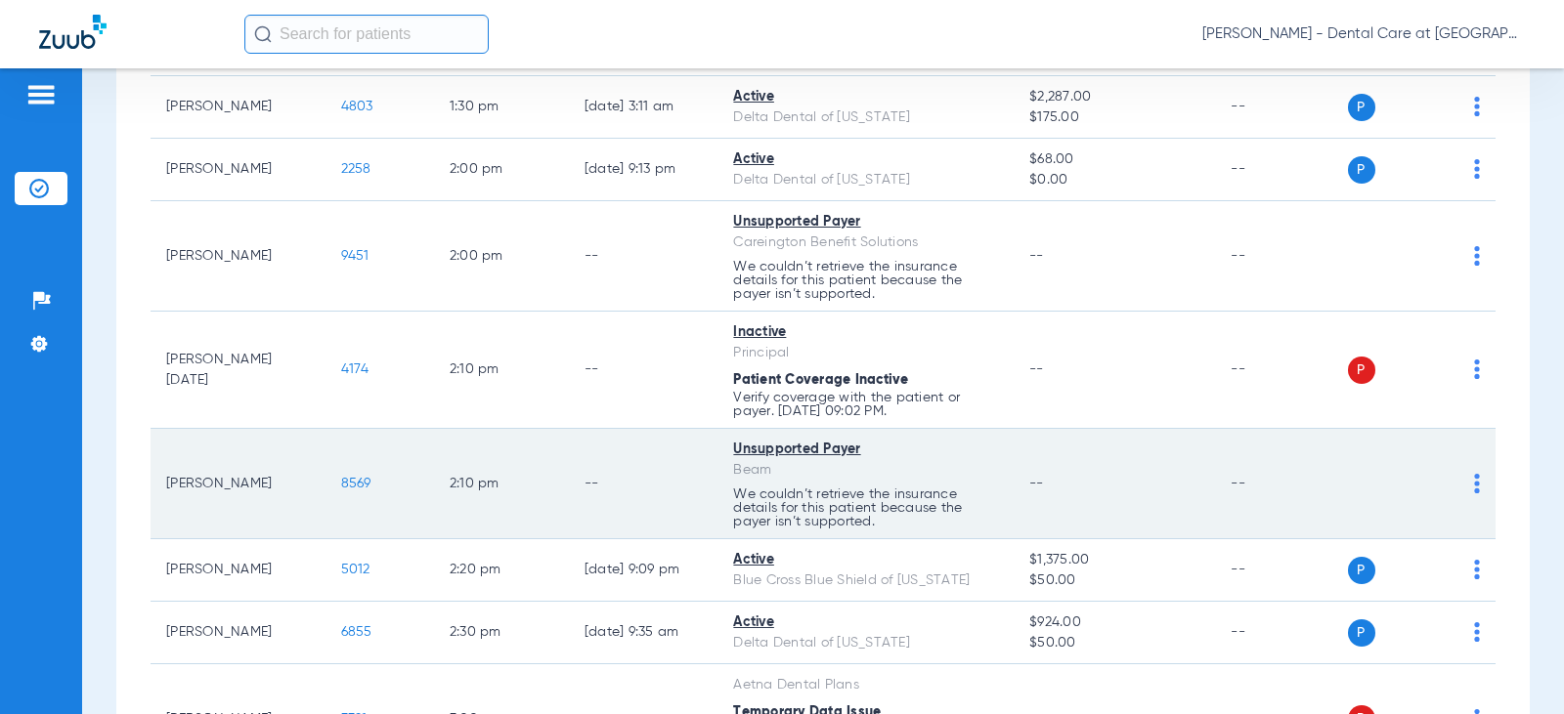
click at [699, 483] on td "--" at bounding box center [644, 484] width 150 height 110
